Goal: Task Accomplishment & Management: Use online tool/utility

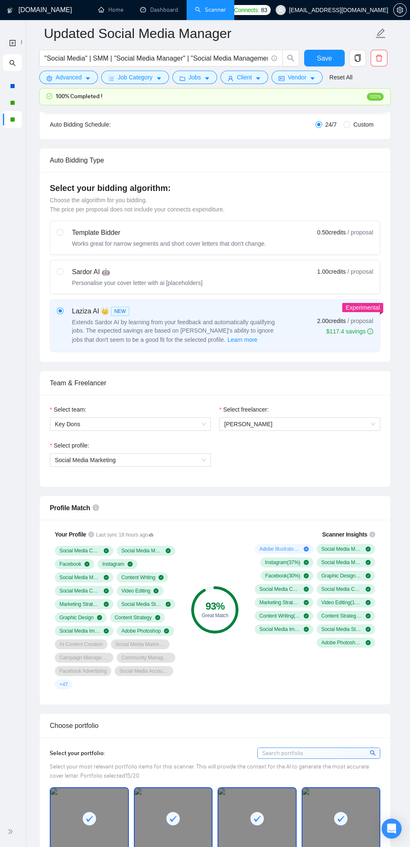
scroll to position [161, 0]
click at [12, 835] on icon "double-right" at bounding box center [11, 832] width 6 height 6
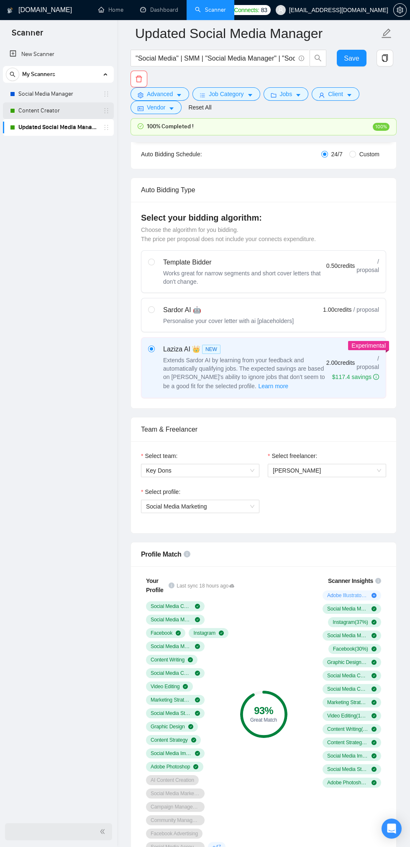
click at [48, 110] on link "Content Creator" at bounding box center [57, 110] width 79 height 17
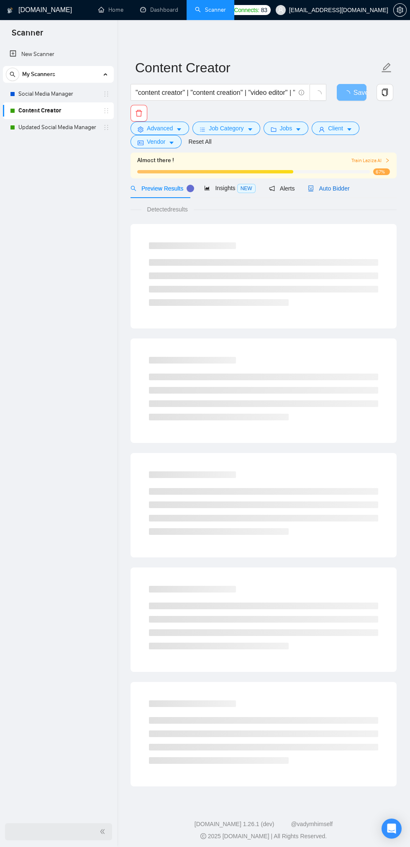
click at [339, 191] on span "Auto Bidder" at bounding box center [328, 188] width 41 height 7
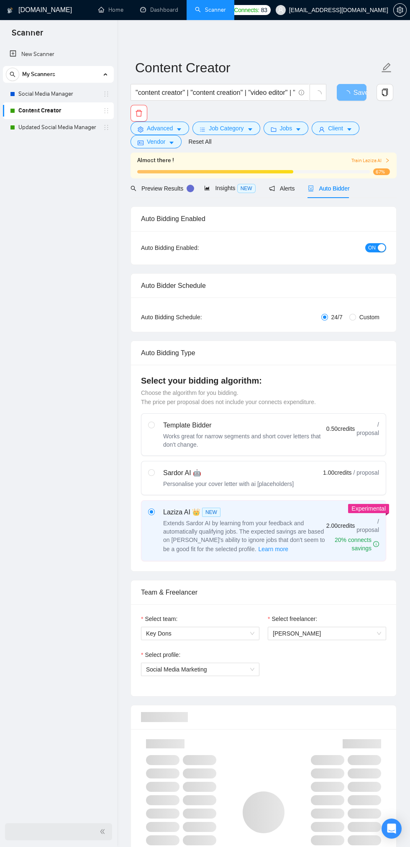
checkbox input "true"
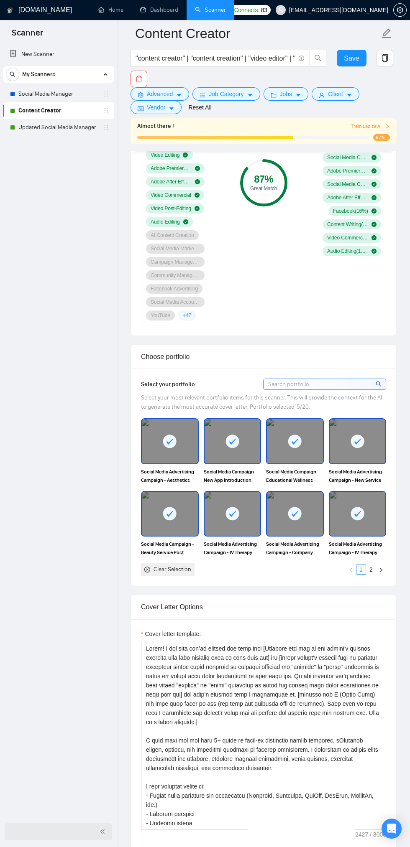
scroll to position [2099, 0]
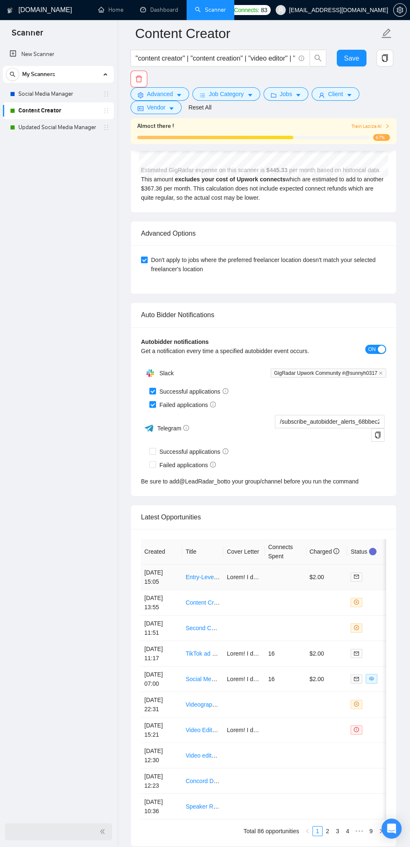
click at [292, 579] on td at bounding box center [285, 577] width 41 height 25
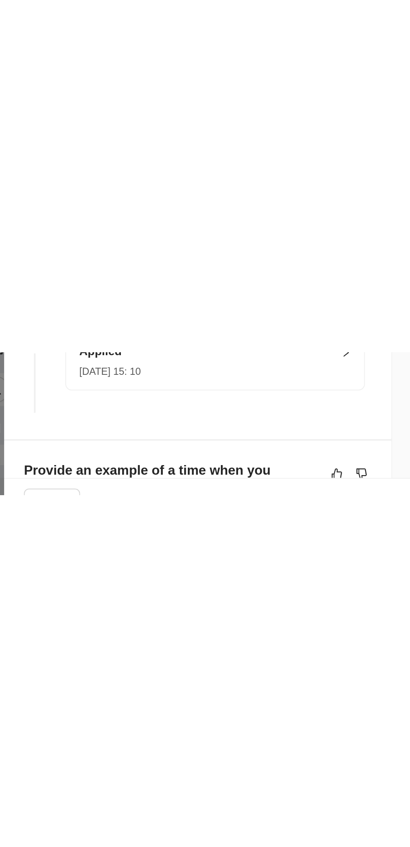
scroll to position [1861, 0]
